Goal: Register for event/course

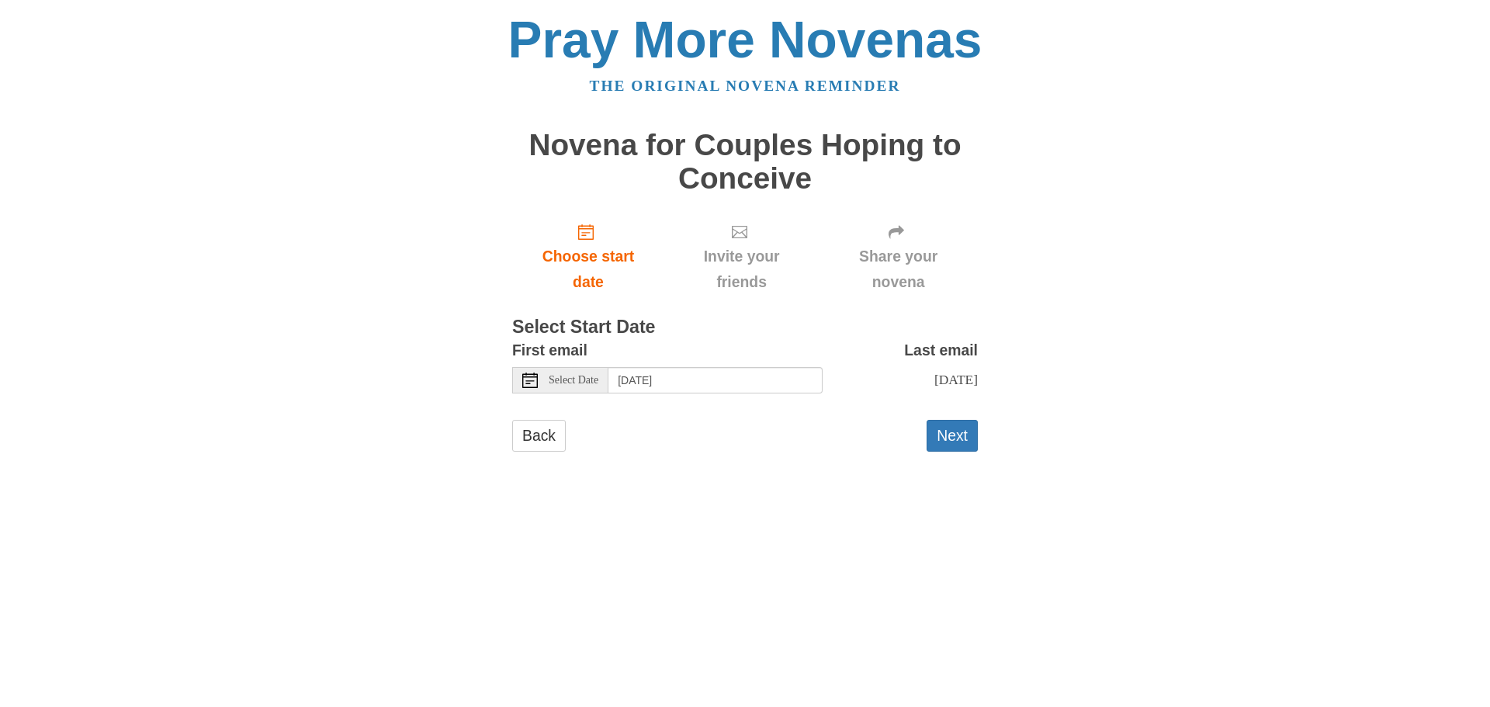
click at [532, 380] on use at bounding box center [530, 381] width 16 height 16
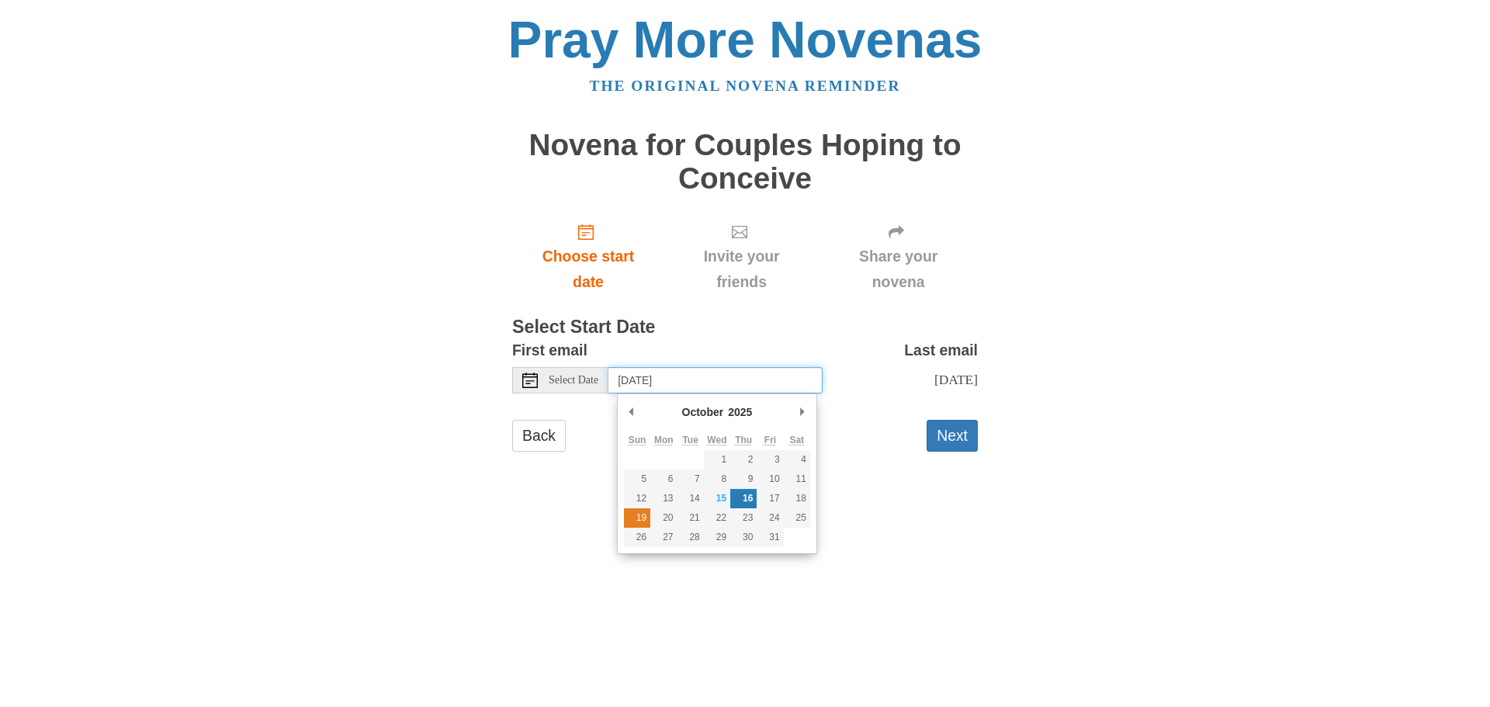
type input "Sunday, October 19th"
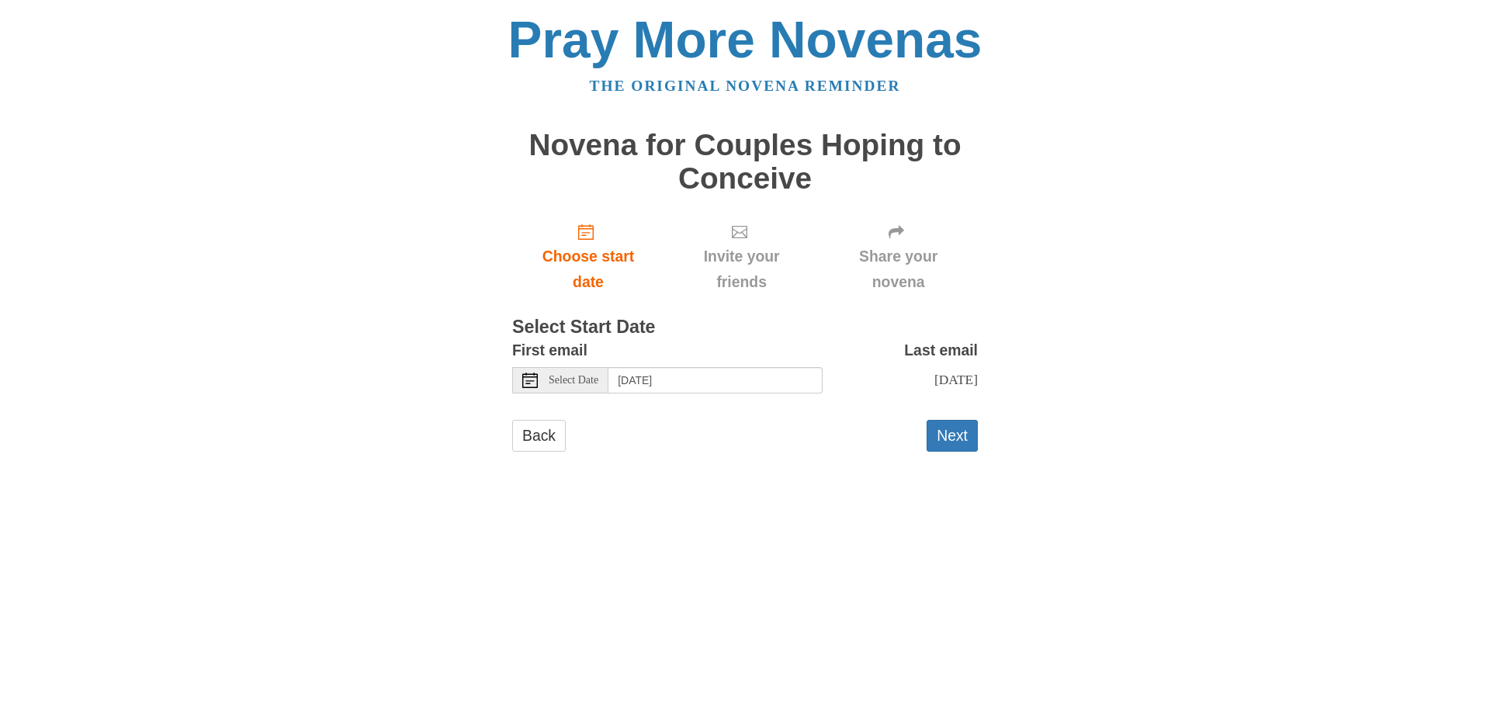
click at [858, 470] on main "Novena for Couples Hoping to Conceive Choose start date Invite your friends Sha…" at bounding box center [745, 298] width 466 height 368
click at [971, 434] on button "Next" at bounding box center [952, 436] width 51 height 32
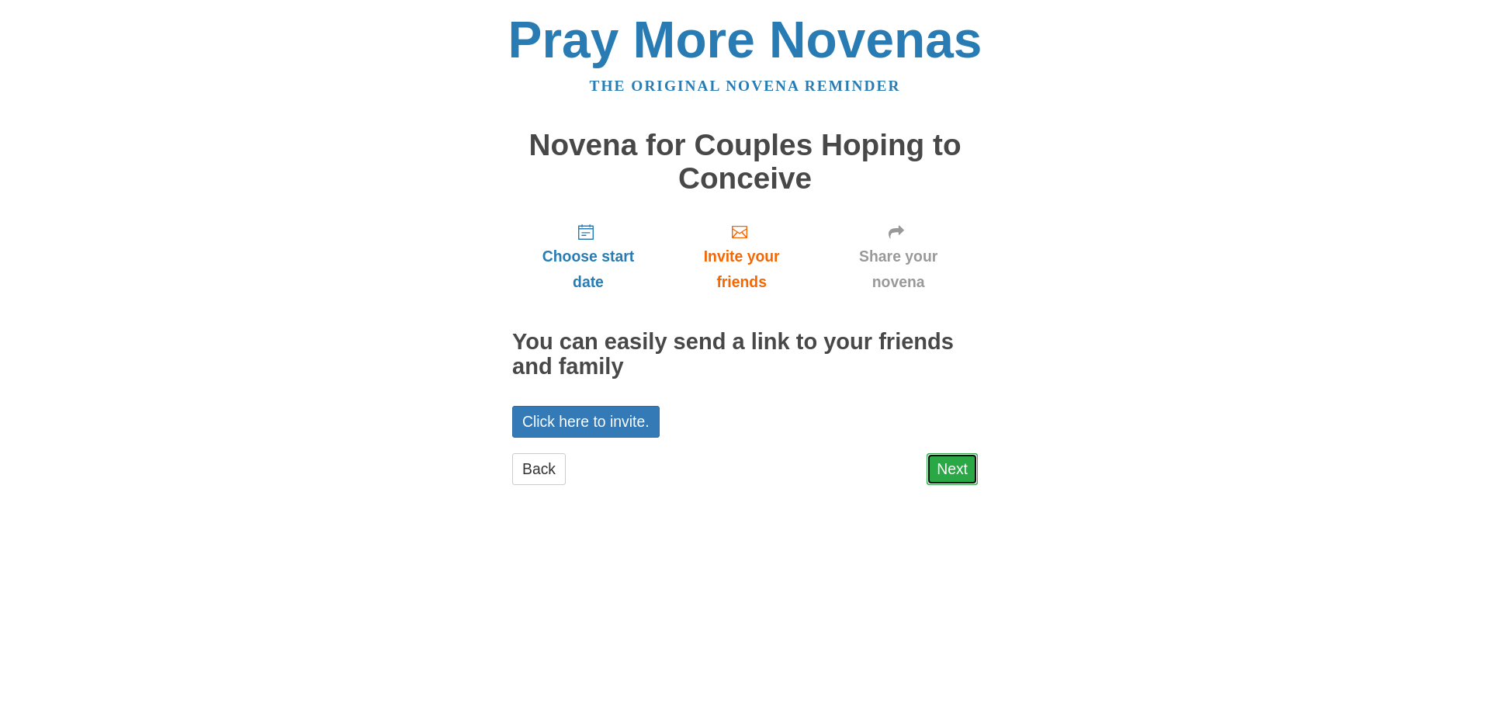
click at [959, 478] on link "Next" at bounding box center [952, 469] width 51 height 32
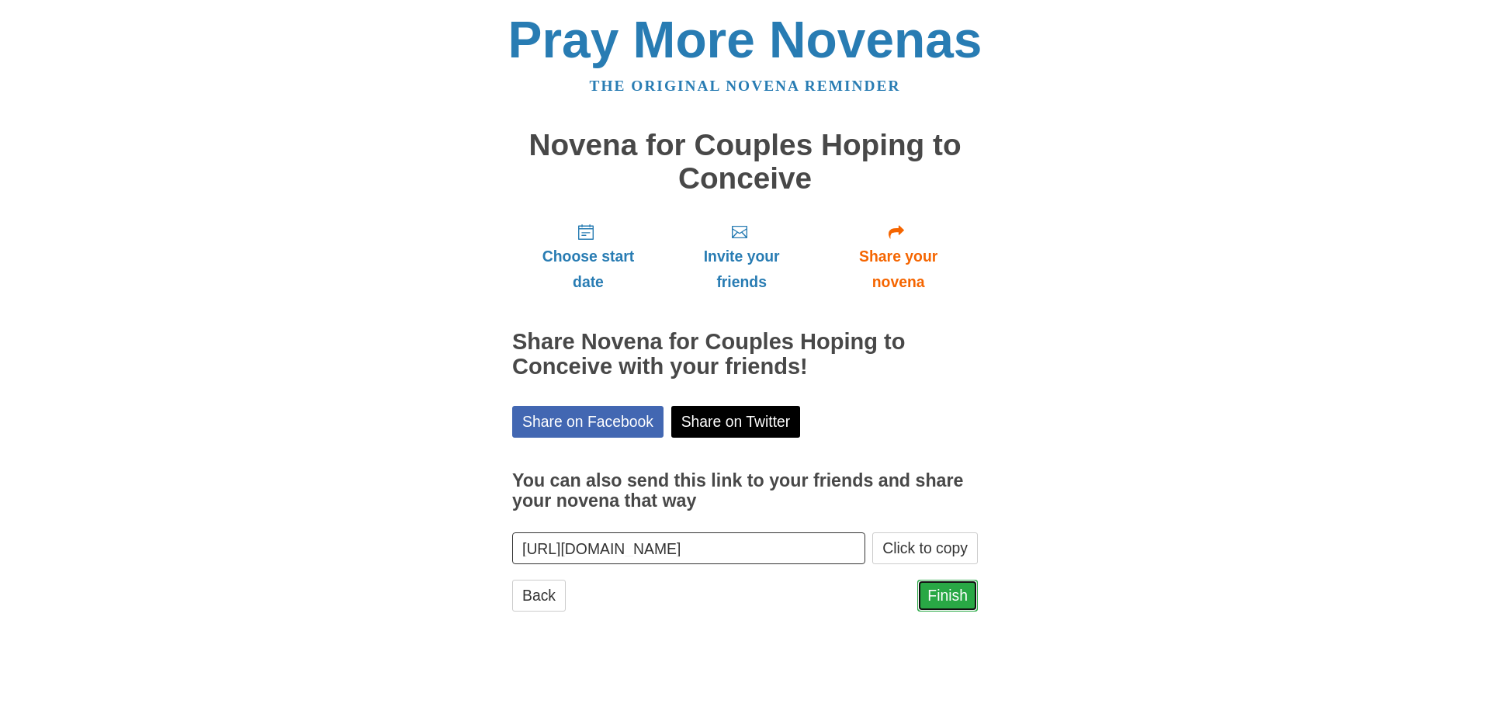
click at [952, 598] on link "Finish" at bounding box center [947, 596] width 61 height 32
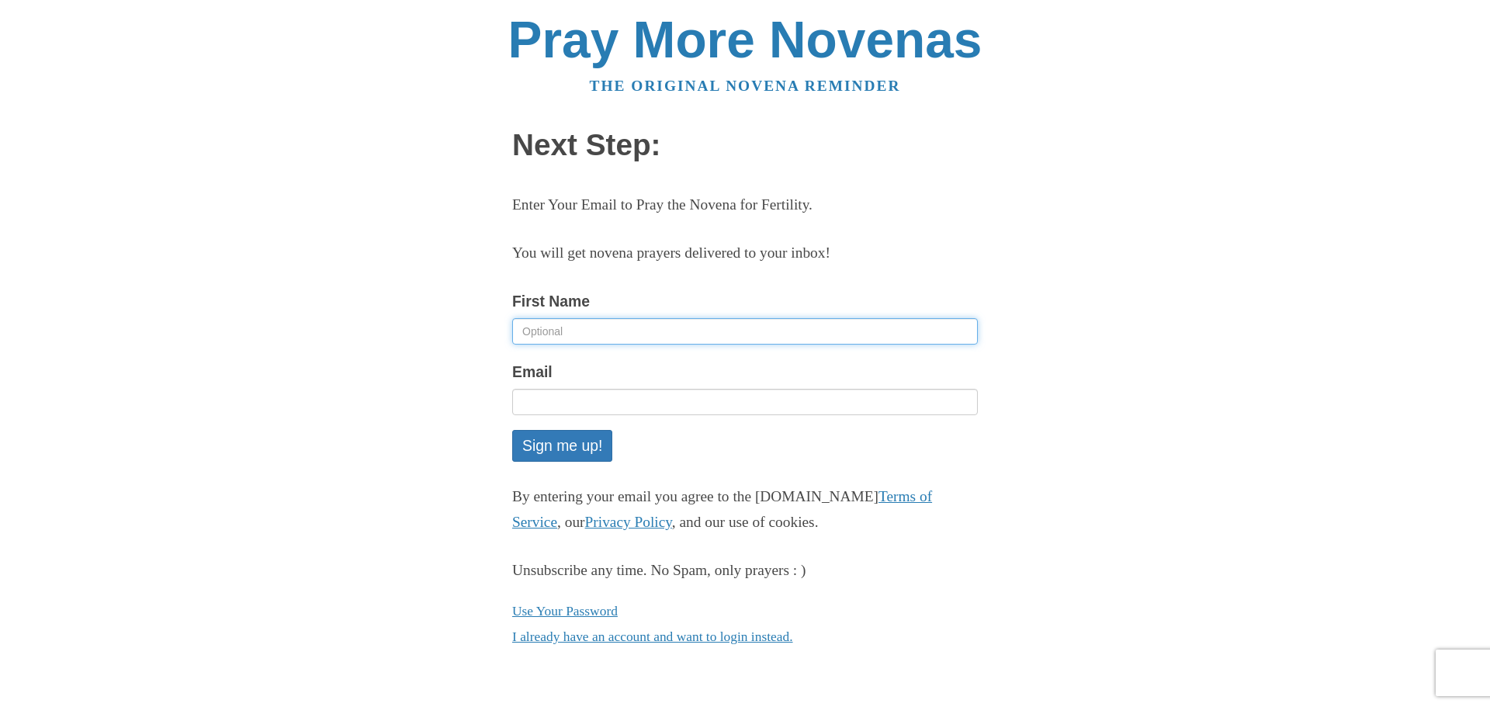
click at [644, 334] on input "First Name" at bounding box center [745, 331] width 466 height 26
type input "Jessica"
type input "jessie9187m@gmail.com"
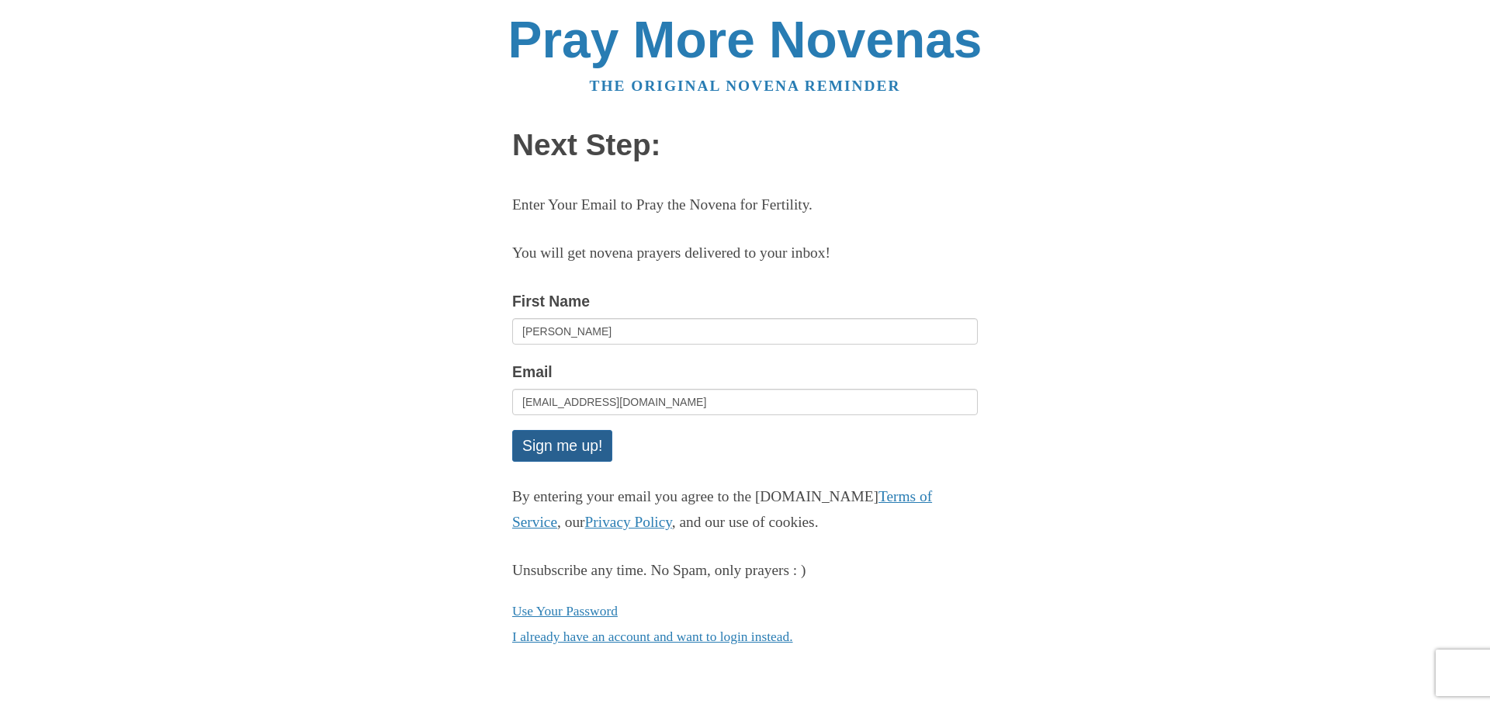
click at [591, 433] on button "Sign me up!" at bounding box center [562, 446] width 100 height 32
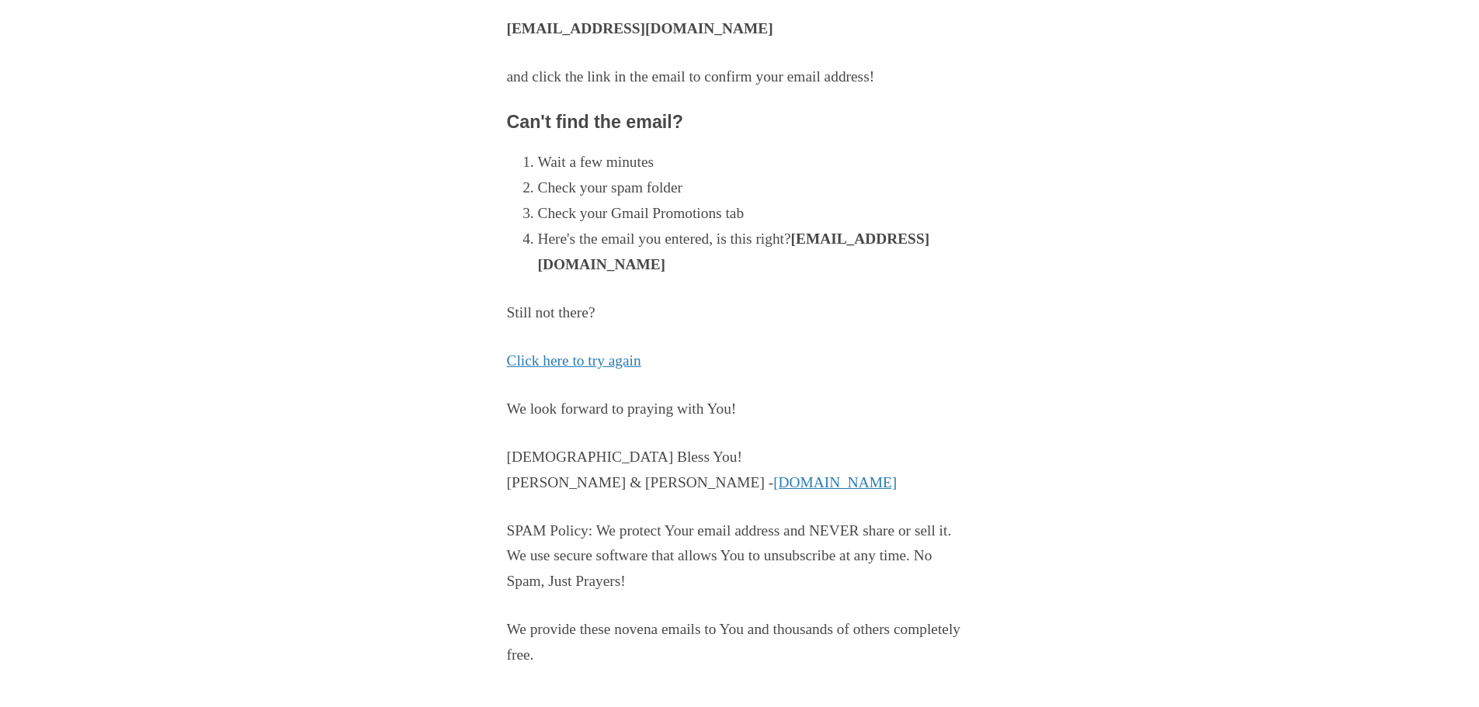
scroll to position [238, 0]
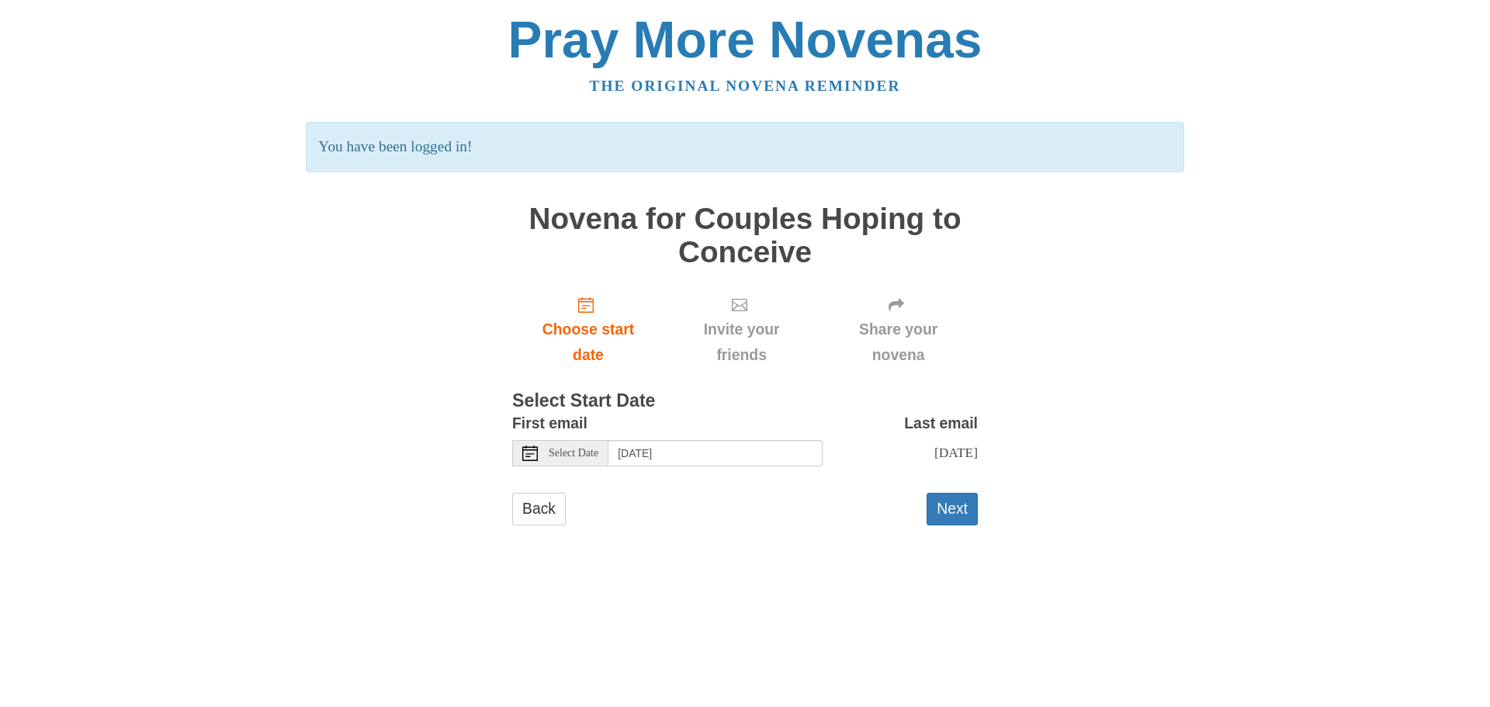
click at [527, 450] on use at bounding box center [530, 454] width 16 height 16
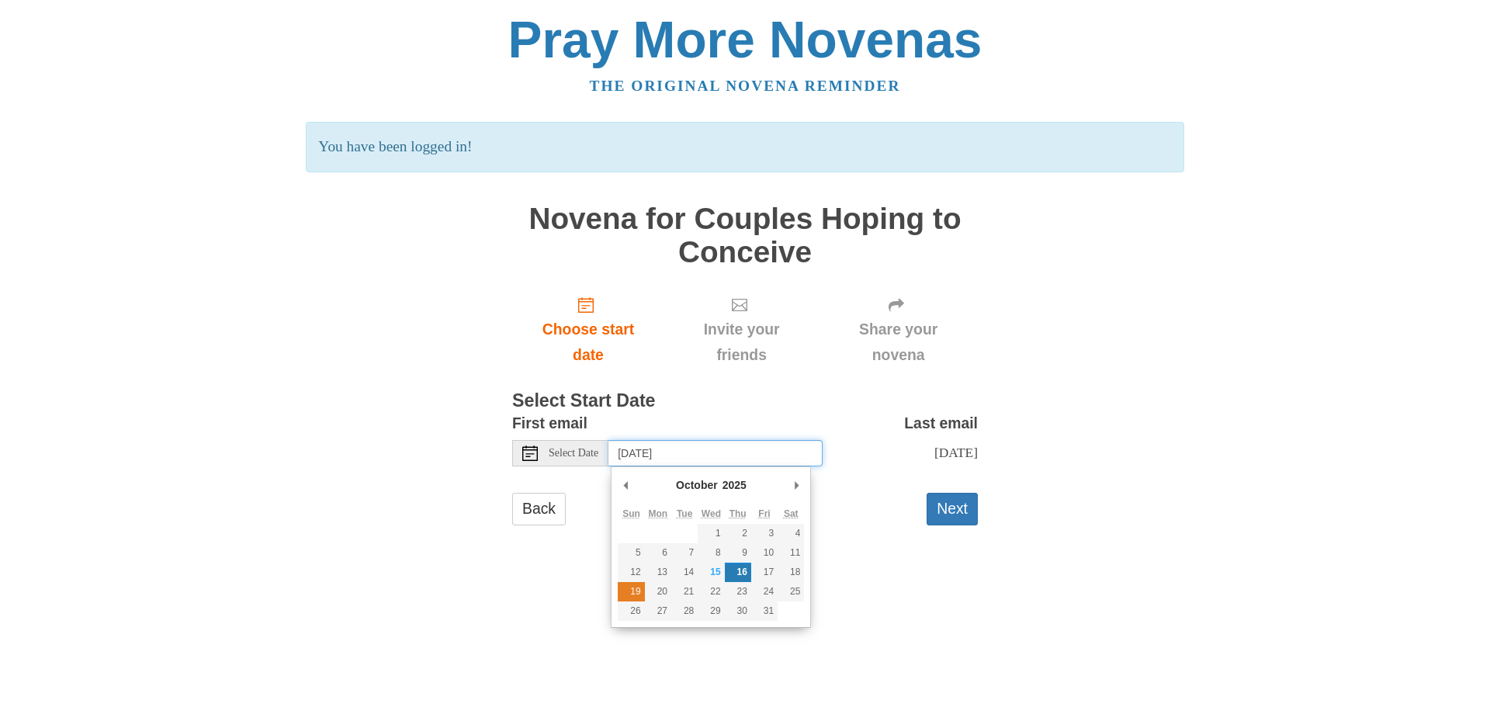
type input "Sunday, October 19th"
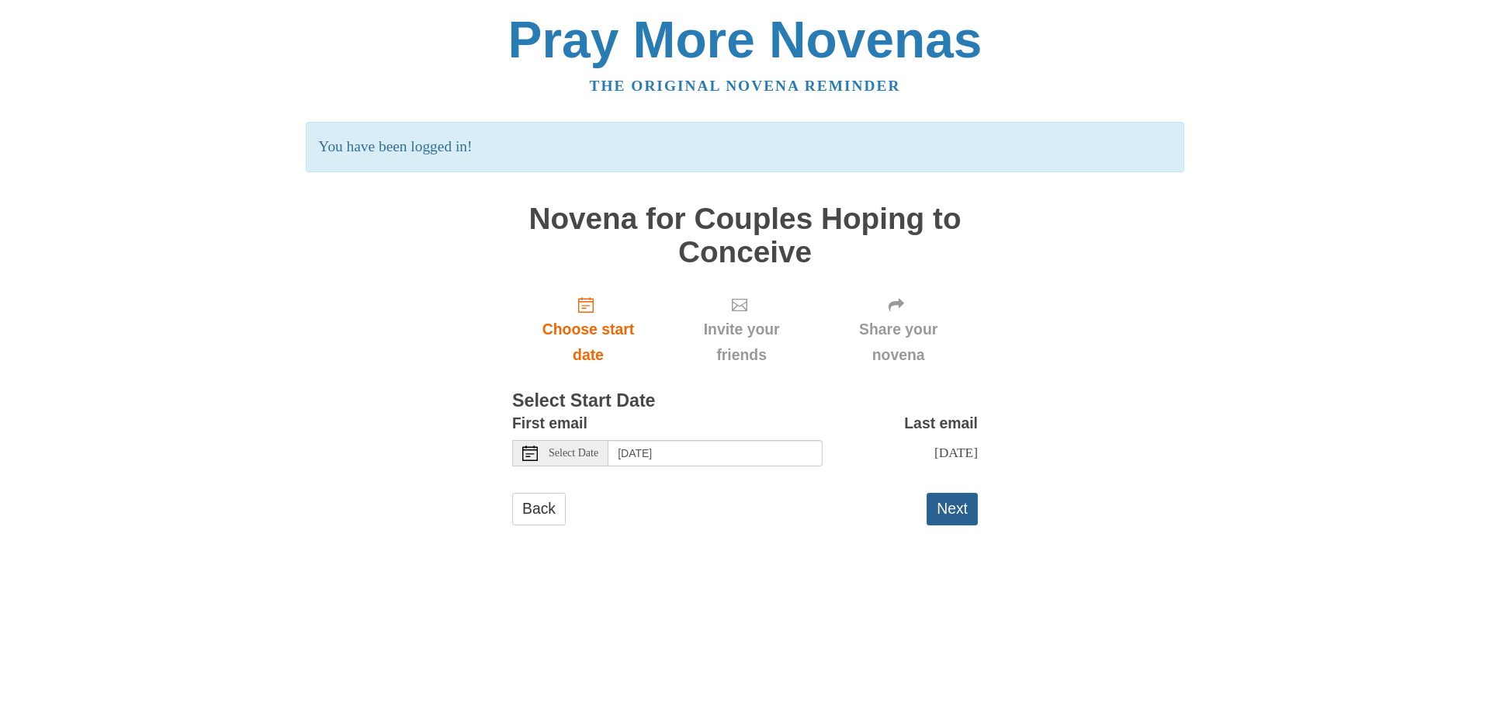
click at [937, 503] on button "Next" at bounding box center [952, 509] width 51 height 32
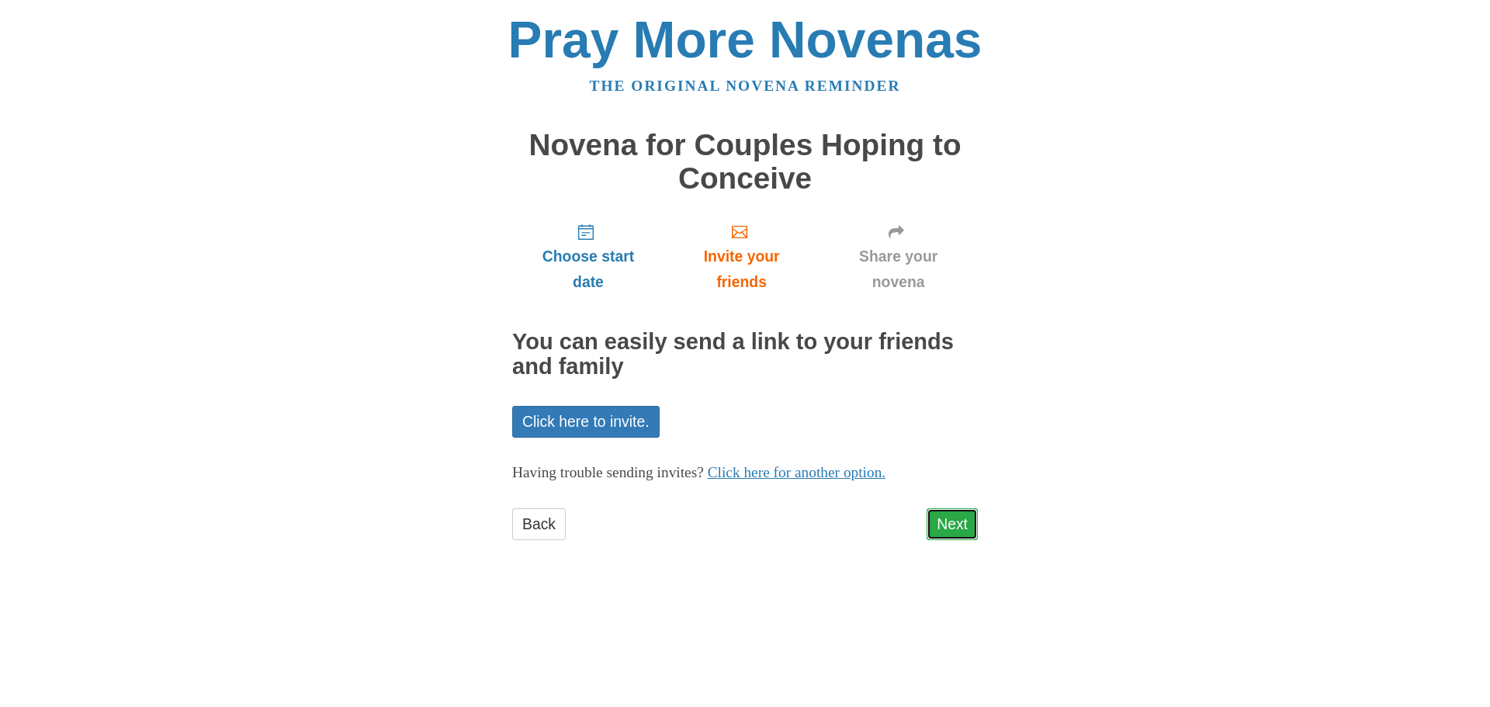
click at [957, 519] on link "Next" at bounding box center [952, 524] width 51 height 32
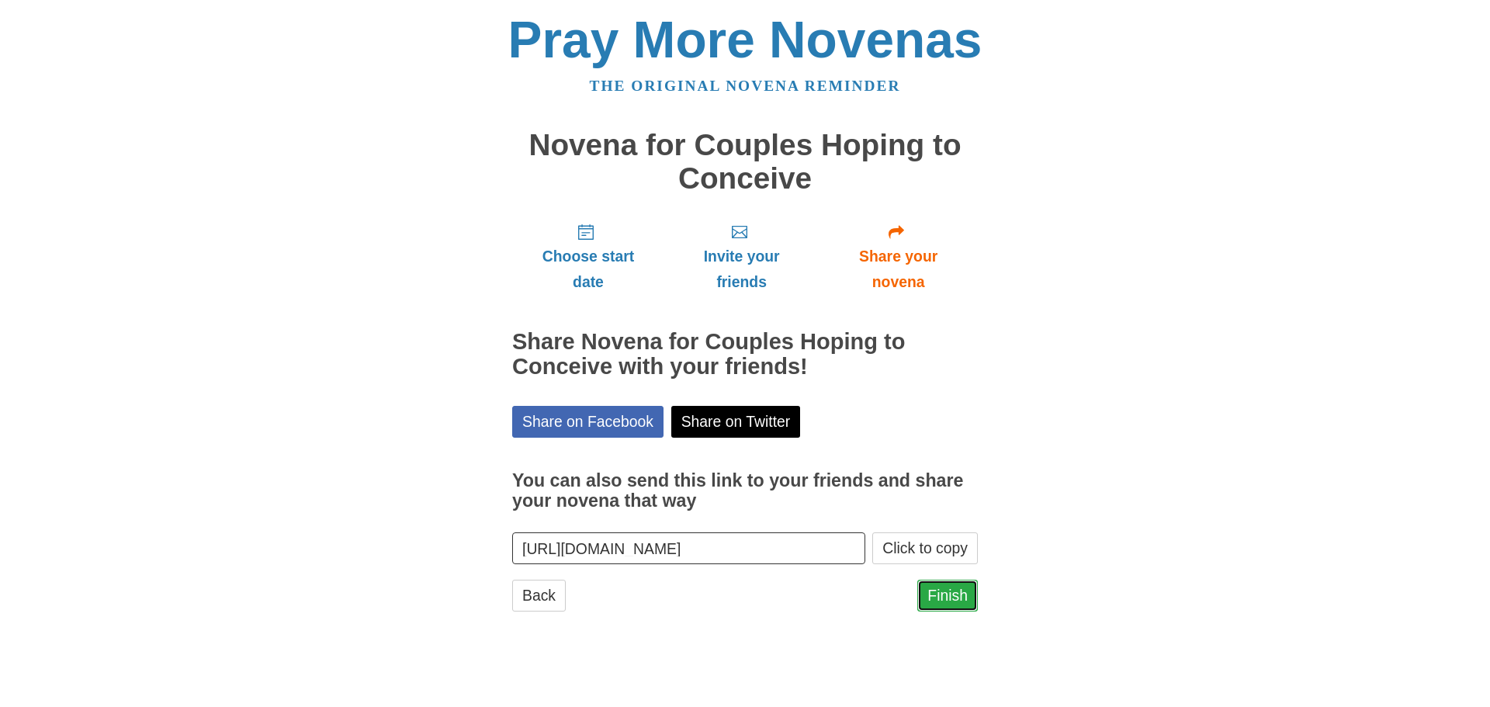
click at [957, 597] on link "Finish" at bounding box center [947, 596] width 61 height 32
